Goal: Information Seeking & Learning: Learn about a topic

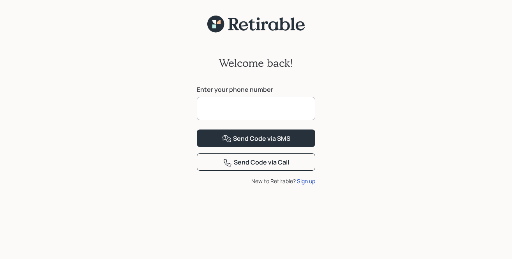
click at [246, 108] on input at bounding box center [256, 108] width 118 height 23
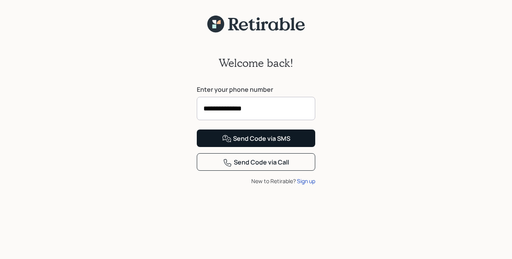
type input "**********"
click at [243, 144] on div "Send Code via SMS" at bounding box center [256, 138] width 68 height 9
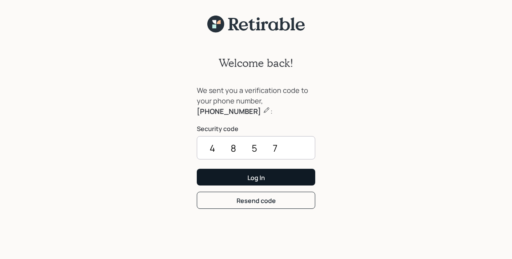
type input "4857"
click at [243, 179] on button "Log In" at bounding box center [256, 177] width 118 height 17
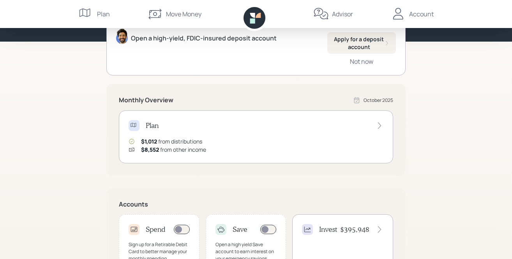
scroll to position [69, 0]
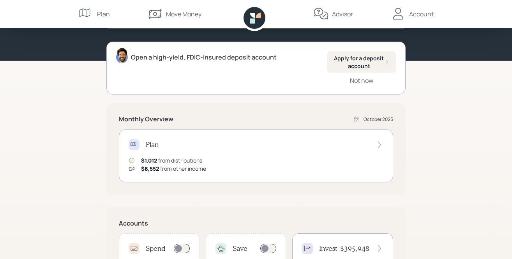
click at [381, 142] on icon at bounding box center [379, 145] width 8 height 8
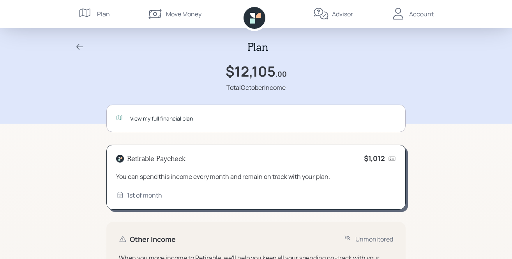
click at [105, 14] on div "Plan" at bounding box center [103, 13] width 13 height 9
click at [81, 49] on icon at bounding box center [79, 46] width 9 height 9
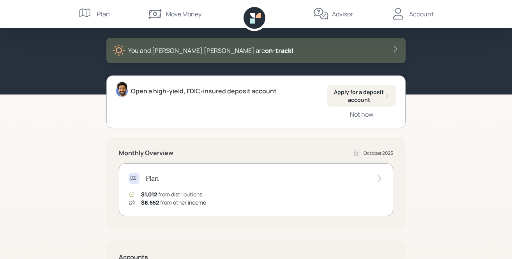
scroll to position [4, 0]
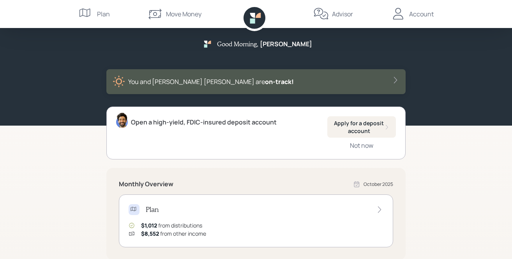
click at [392, 80] on icon at bounding box center [395, 80] width 8 height 8
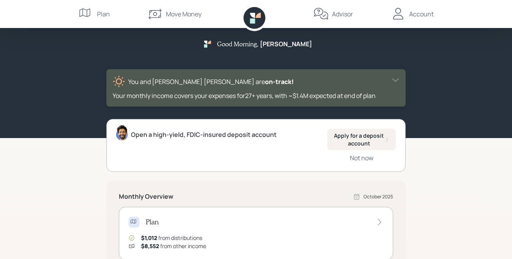
click at [98, 17] on div "Plan" at bounding box center [103, 13] width 13 height 9
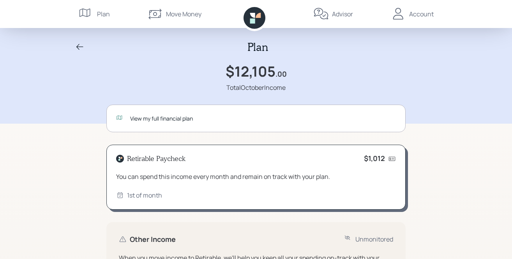
click at [424, 15] on div "Account" at bounding box center [421, 13] width 25 height 9
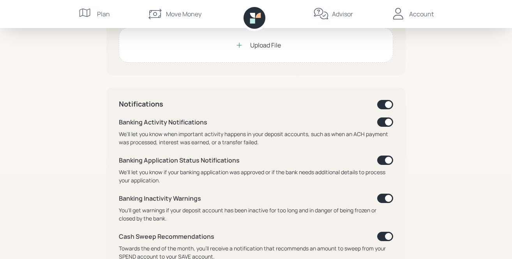
scroll to position [190, 0]
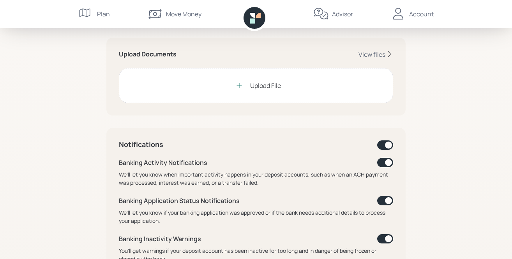
click at [102, 13] on div "Plan" at bounding box center [103, 13] width 13 height 9
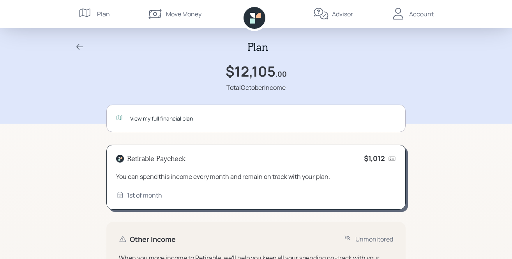
click at [344, 16] on div "Advisor" at bounding box center [342, 13] width 21 height 9
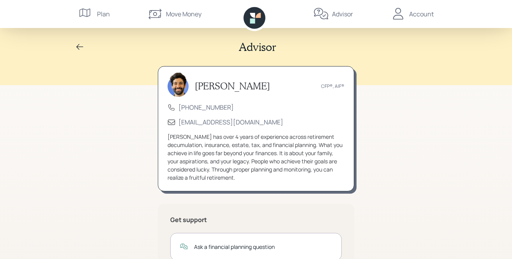
click at [413, 16] on div "Account" at bounding box center [421, 13] width 25 height 9
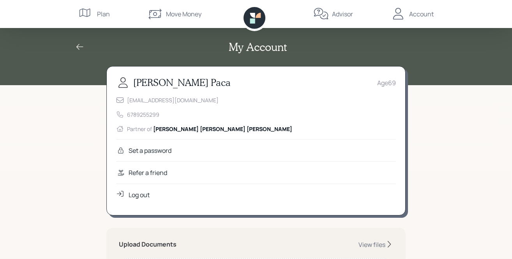
click at [93, 12] on icon at bounding box center [86, 14] width 16 height 16
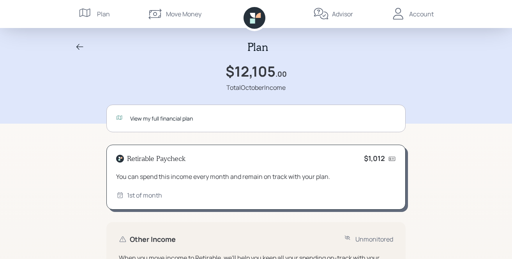
click at [152, 120] on div "View my full financial plan" at bounding box center [263, 118] width 266 height 8
